Goal: Information Seeking & Learning: Check status

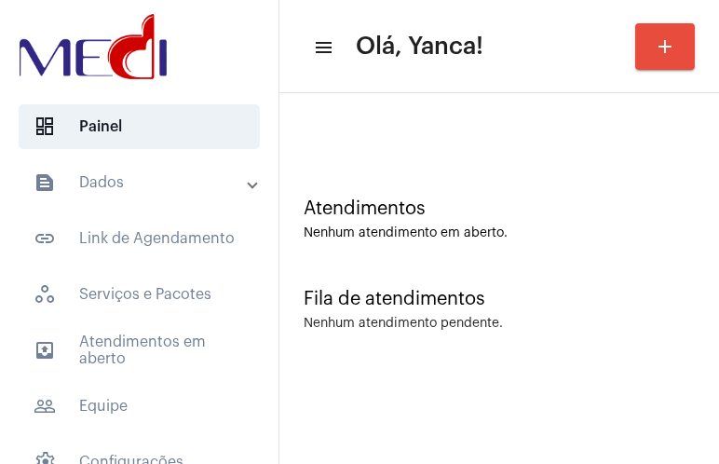
click at [232, 197] on mat-expansion-panel-header "text_snippet_outlined Dados" at bounding box center [144, 182] width 267 height 45
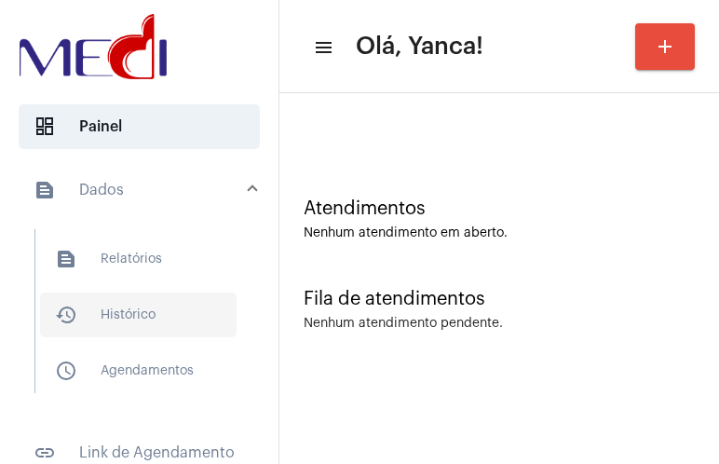
click at [144, 307] on span "history_outlined Histórico" at bounding box center [138, 314] width 197 height 45
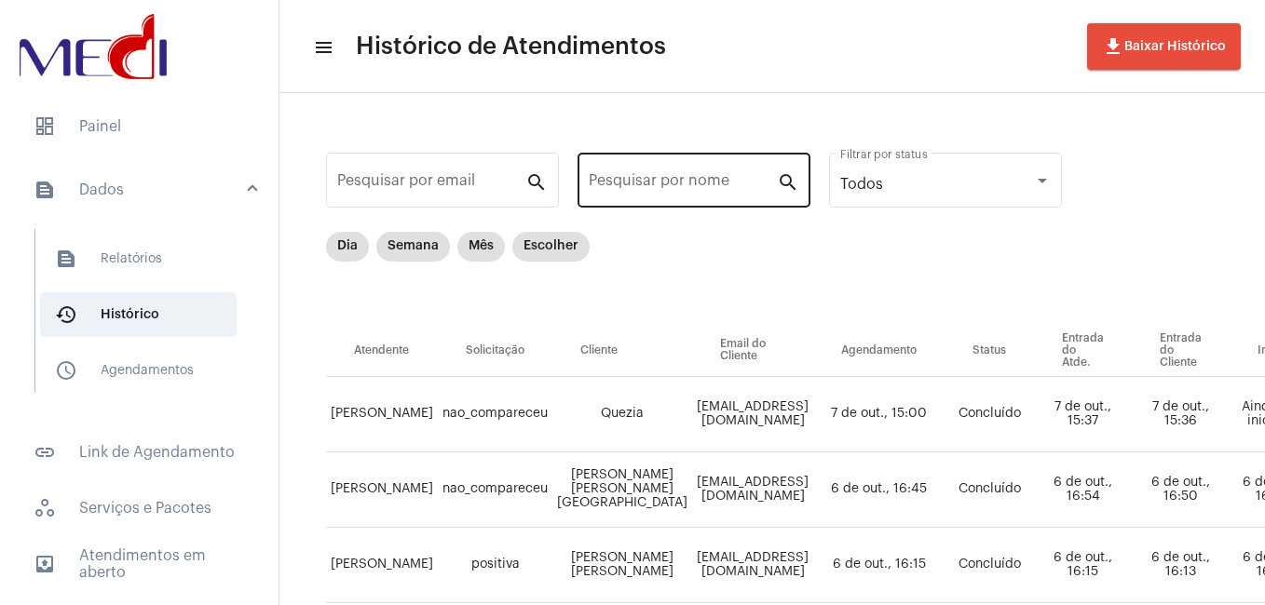
click at [651, 171] on div "Pesquisar por nome" at bounding box center [683, 178] width 188 height 59
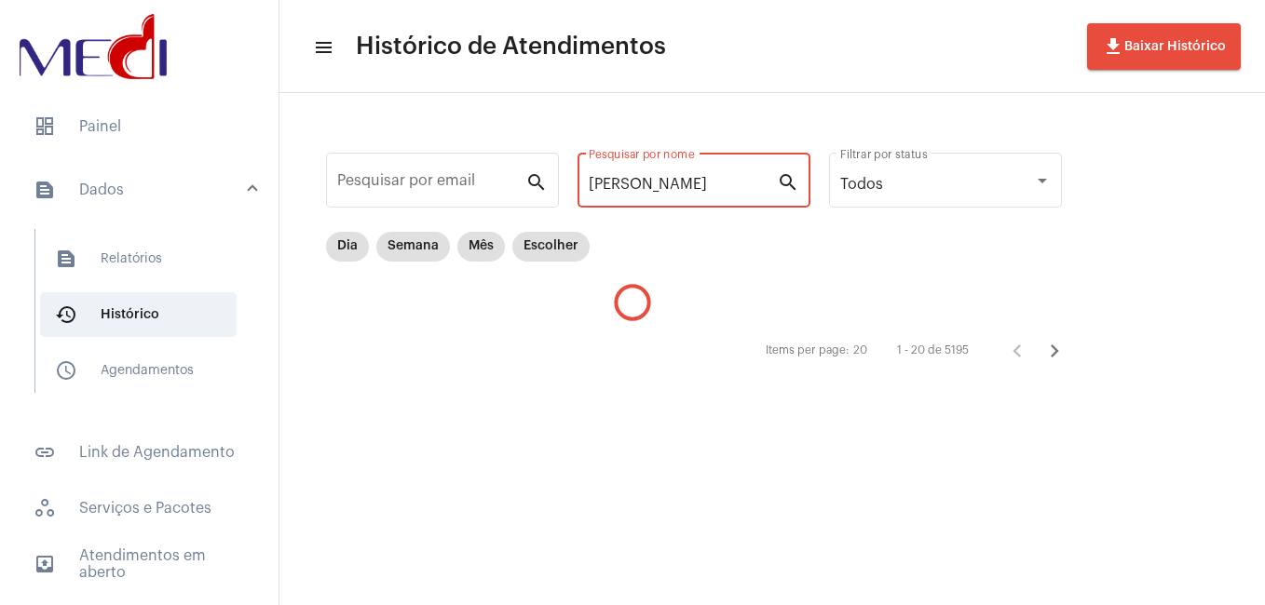
type input "[PERSON_NAME]"
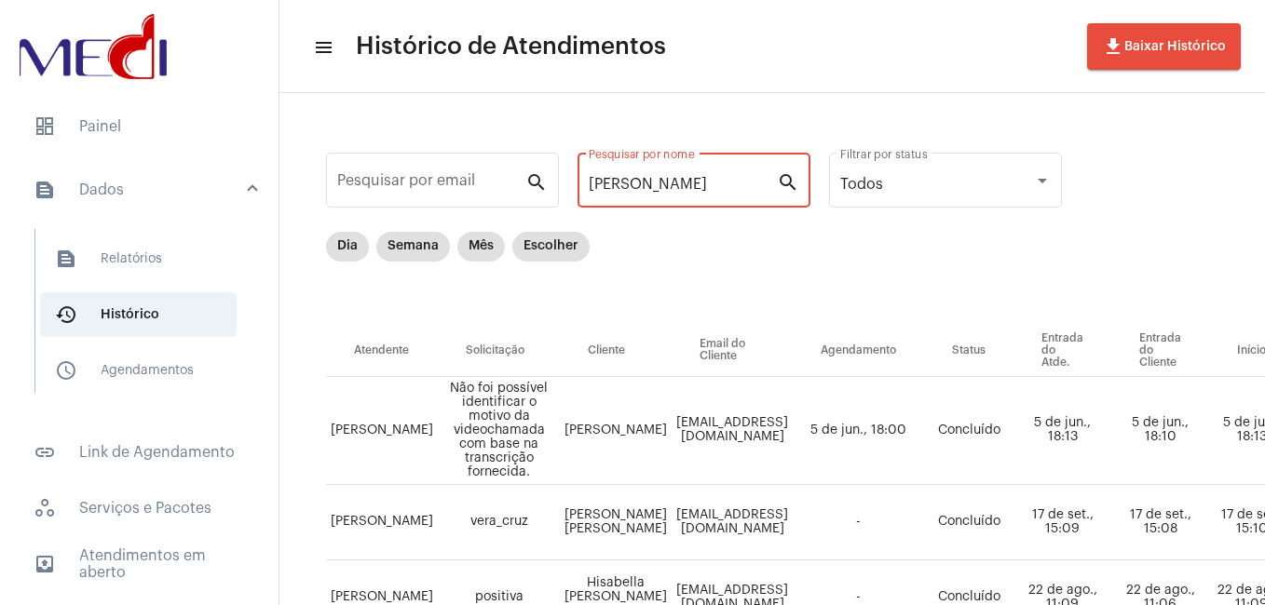
drag, startPoint x: 694, startPoint y: 176, endPoint x: 584, endPoint y: 192, distance: 111.0
click at [584, 192] on div "[PERSON_NAME] por nome search" at bounding box center [693, 178] width 233 height 59
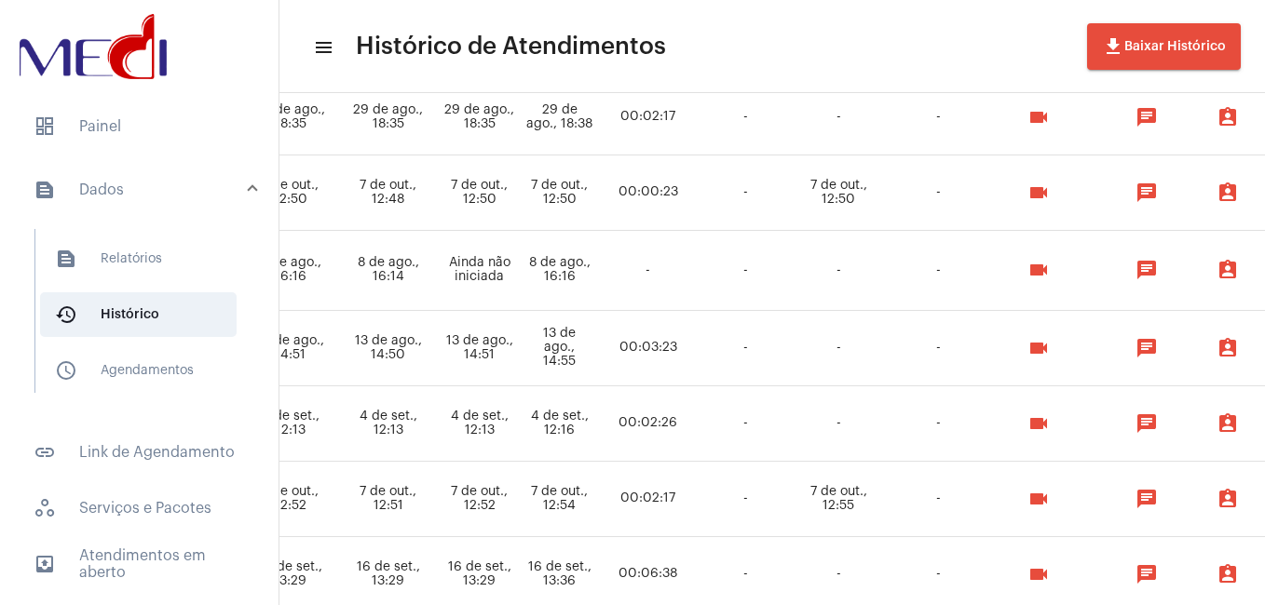
scroll to position [373, 779]
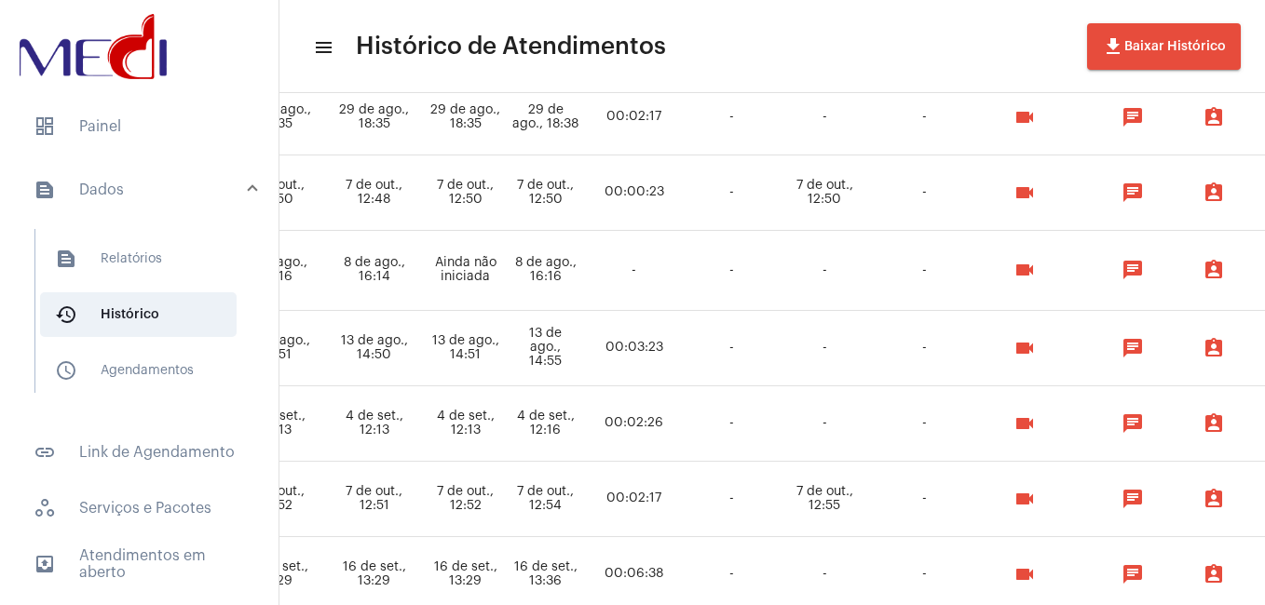
type input "[PERSON_NAME]"
click at [718, 463] on mat-icon "videocam" at bounding box center [1024, 499] width 22 height 22
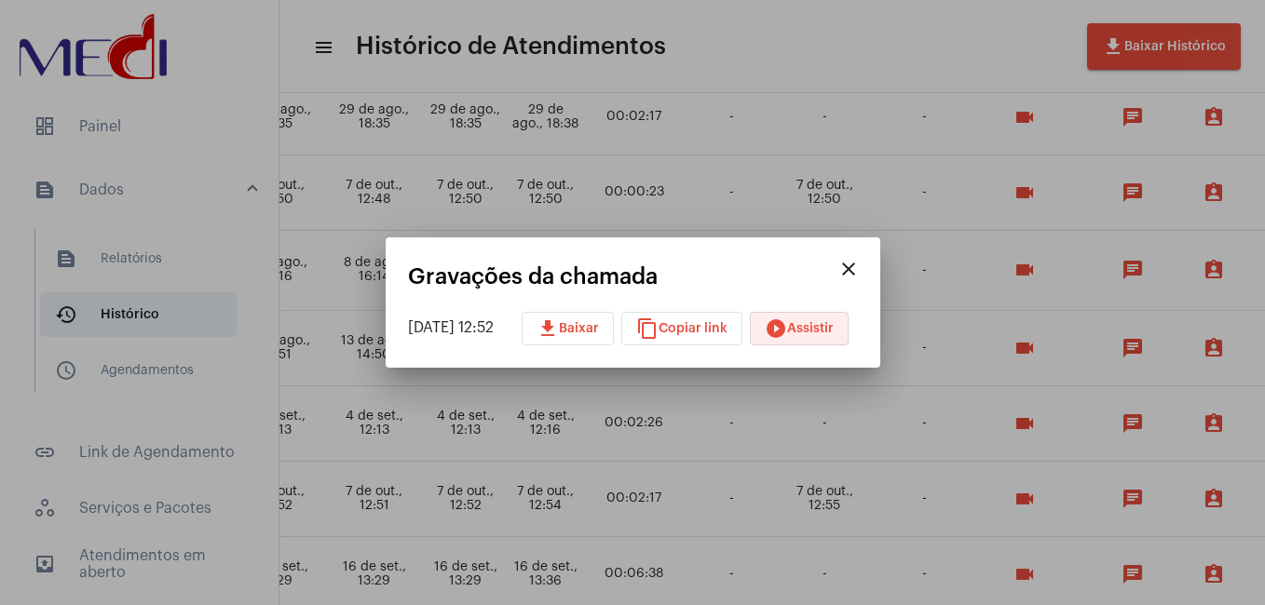
click at [718, 329] on span "play_circle_filled Assistir" at bounding box center [799, 328] width 69 height 13
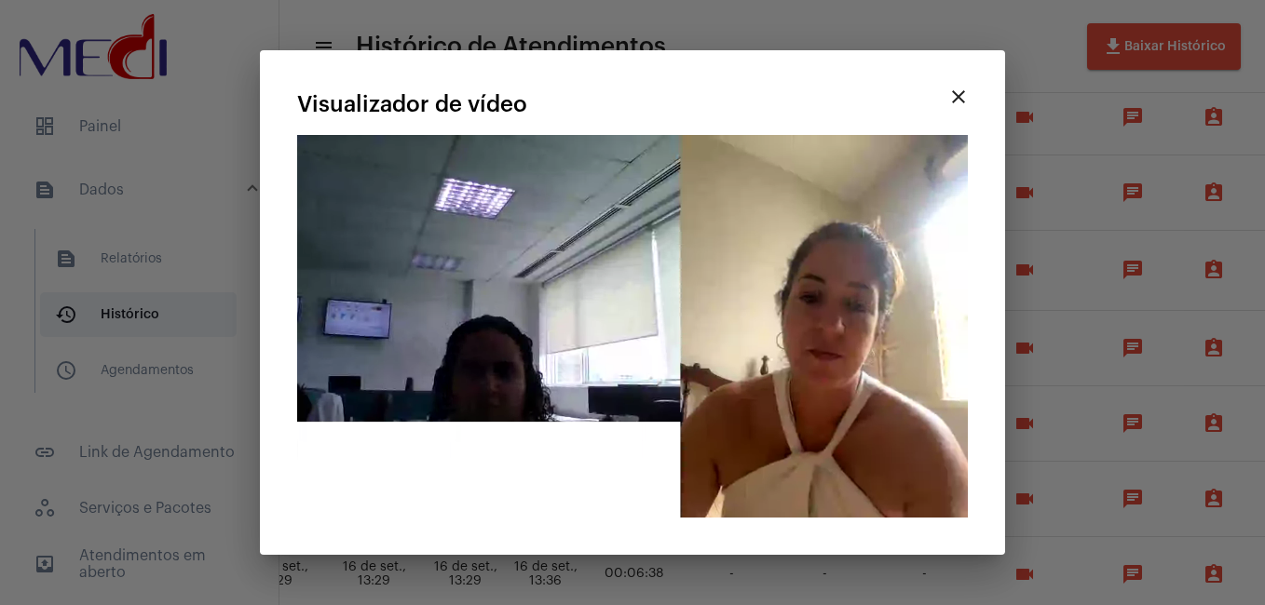
click at [718, 96] on mat-icon "close" at bounding box center [958, 97] width 22 height 22
